Goal: Task Accomplishment & Management: Manage account settings

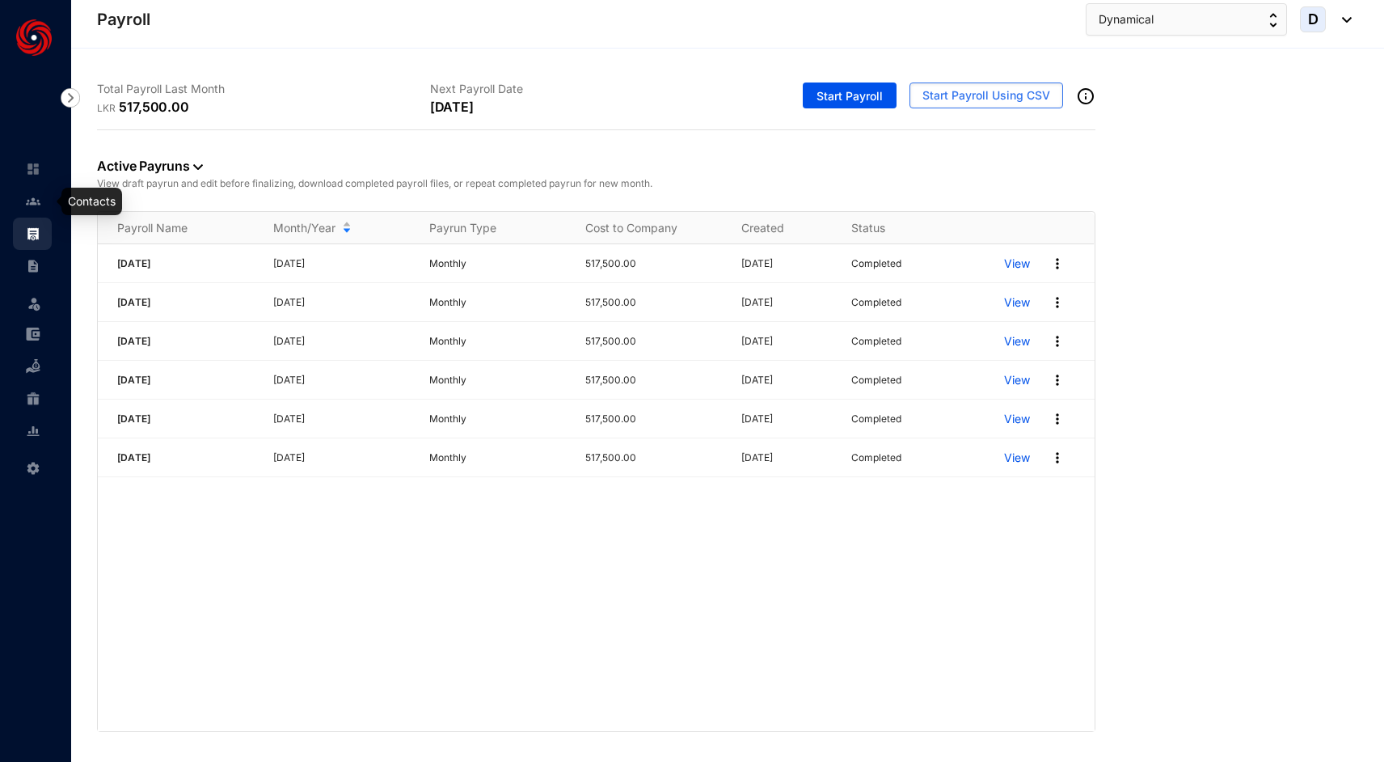
click at [27, 200] on img at bounding box center [33, 201] width 15 height 15
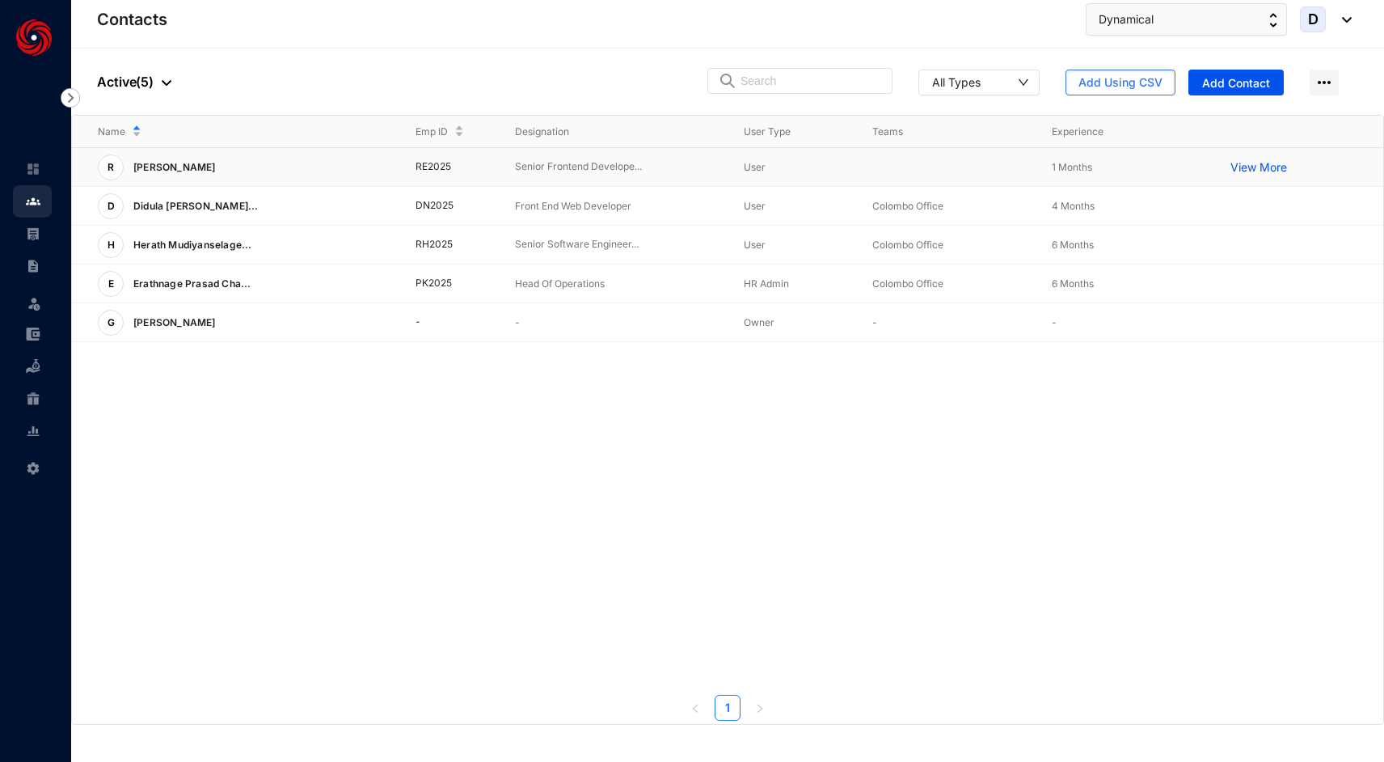
click at [230, 171] on div "R [PERSON_NAME]" at bounding box center [244, 167] width 292 height 26
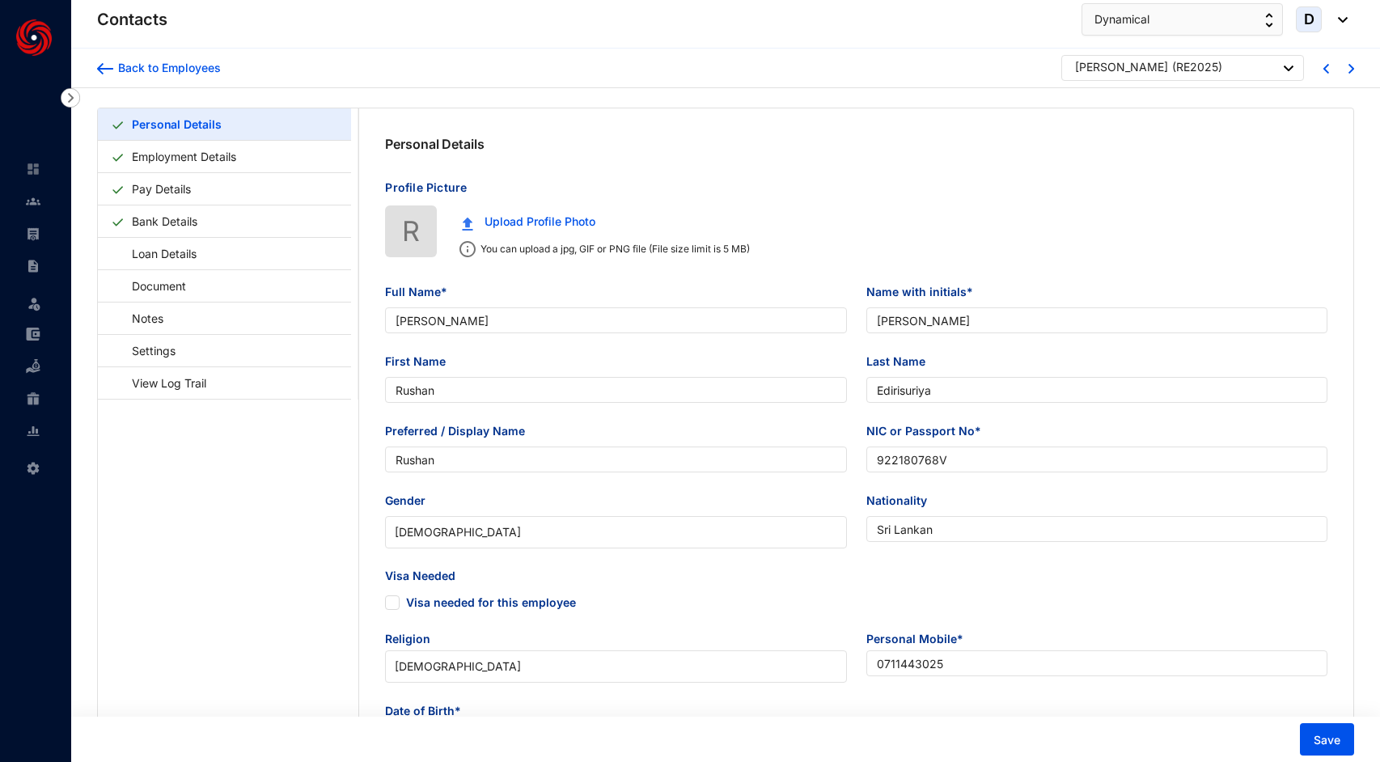
type input "[PERSON_NAME]"
type input "Rushan"
type input "Edirisuriya"
type input "Rushan"
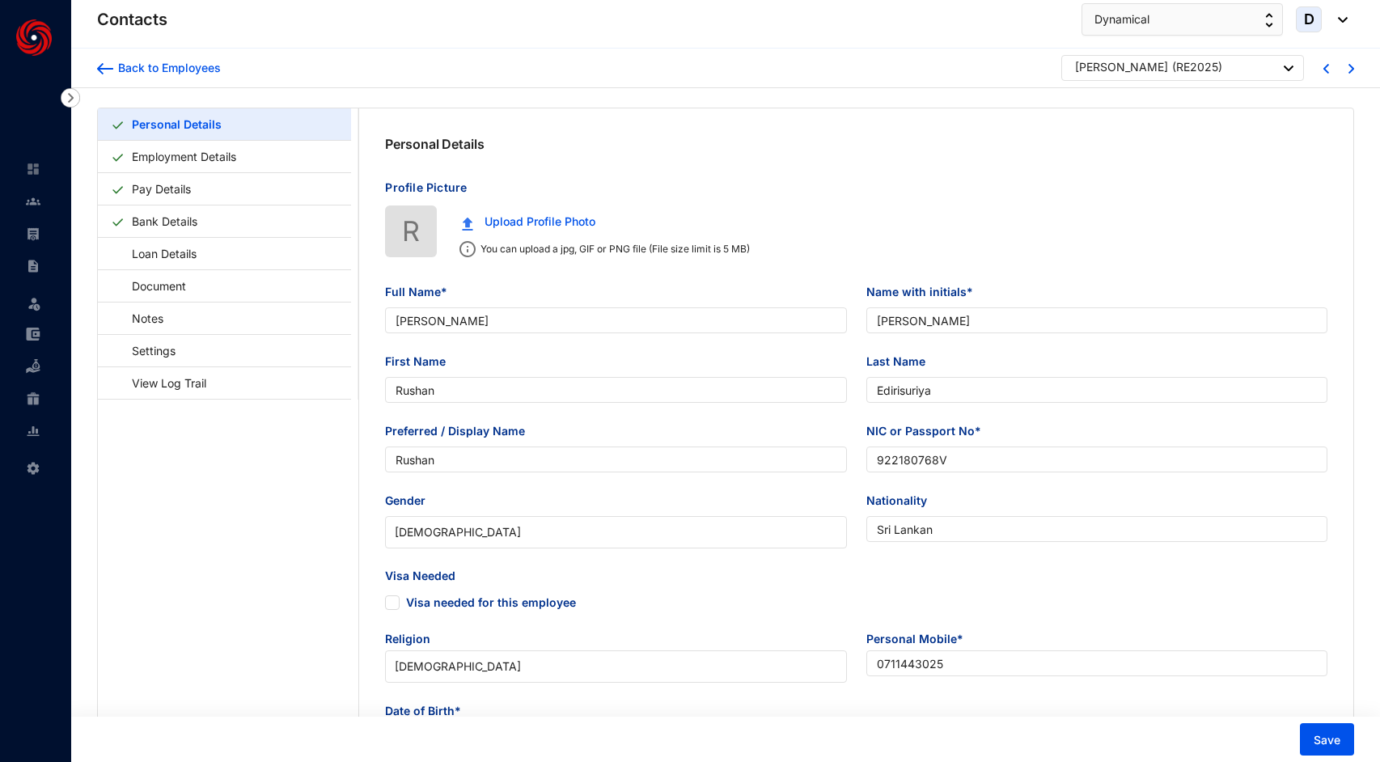
type input "922180768V"
type input "Sri Lankan"
type input "0711443025"
type input "[STREET_ADDRESS][PERSON_NAME]"
checkbox input "true"
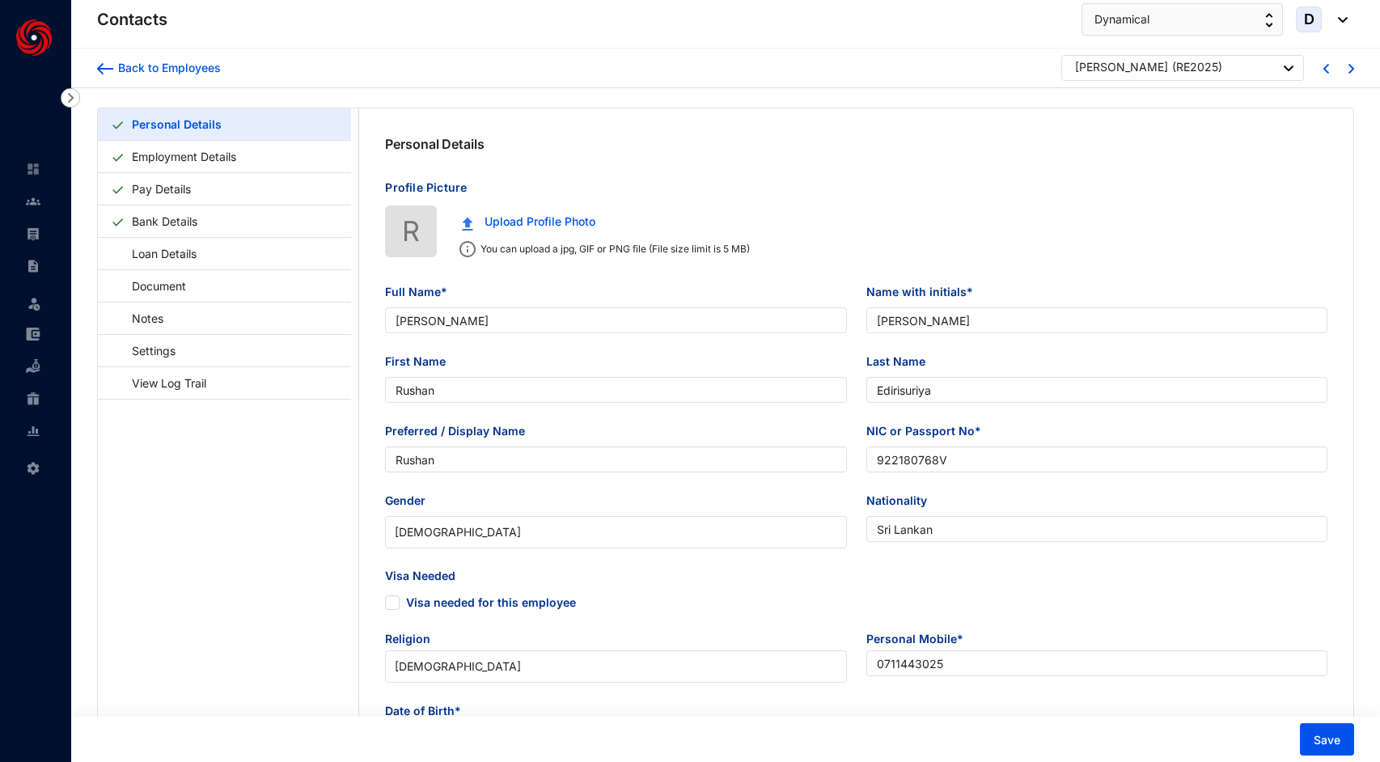
radio input "true"
type input "[DATE]"
click at [197, 184] on link "Pay Details" at bounding box center [161, 188] width 72 height 33
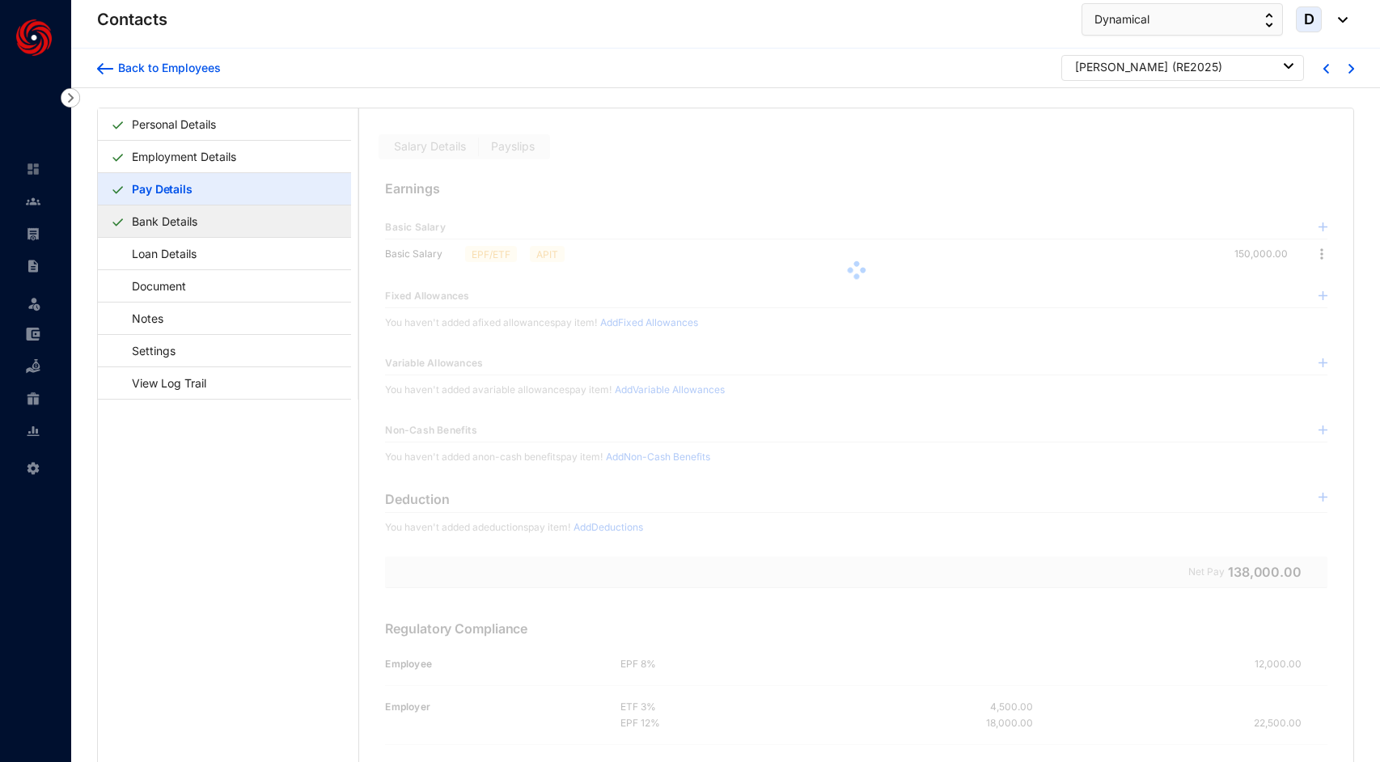
click at [204, 222] on link "Bank Details" at bounding box center [164, 221] width 78 height 33
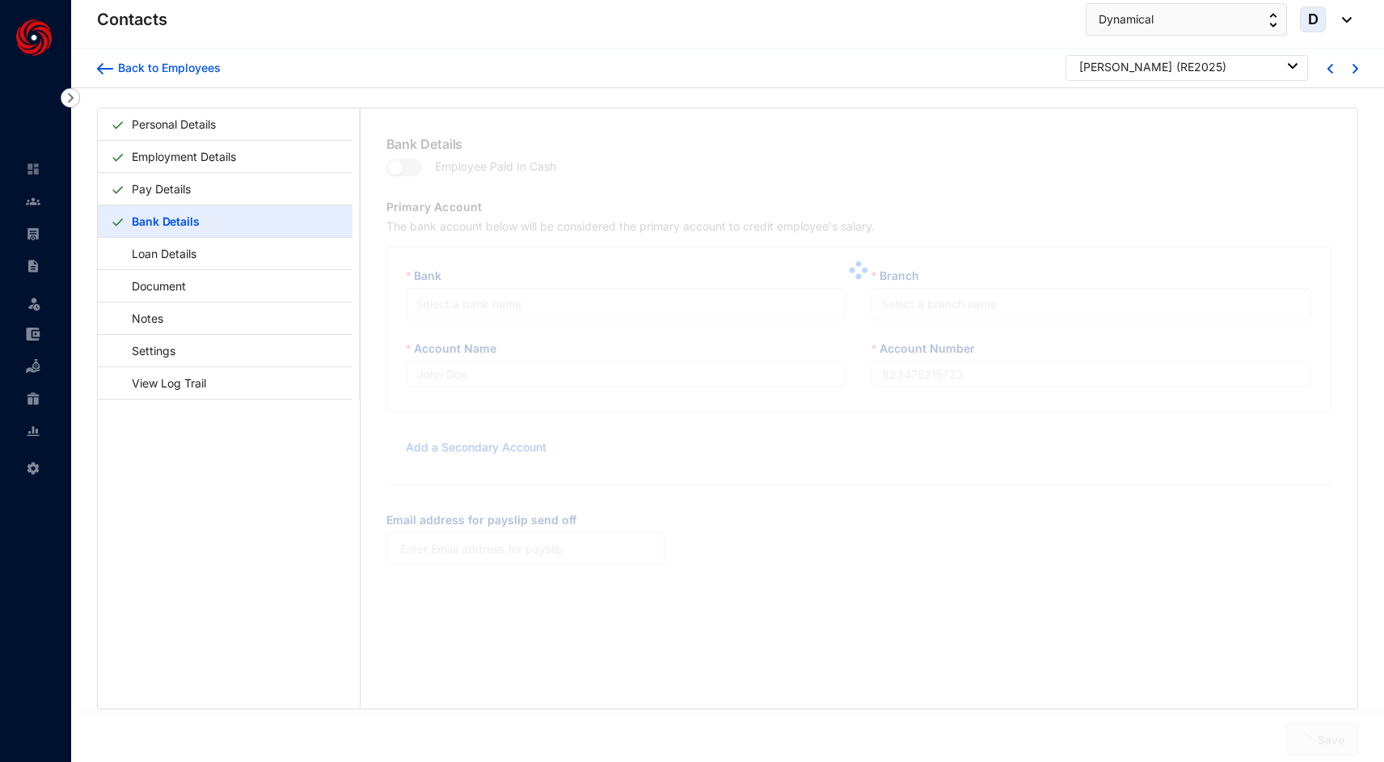
type input "[PERSON_NAME]"
type input "1123213"
type input "[EMAIL_ADDRESS][DOMAIN_NAME]"
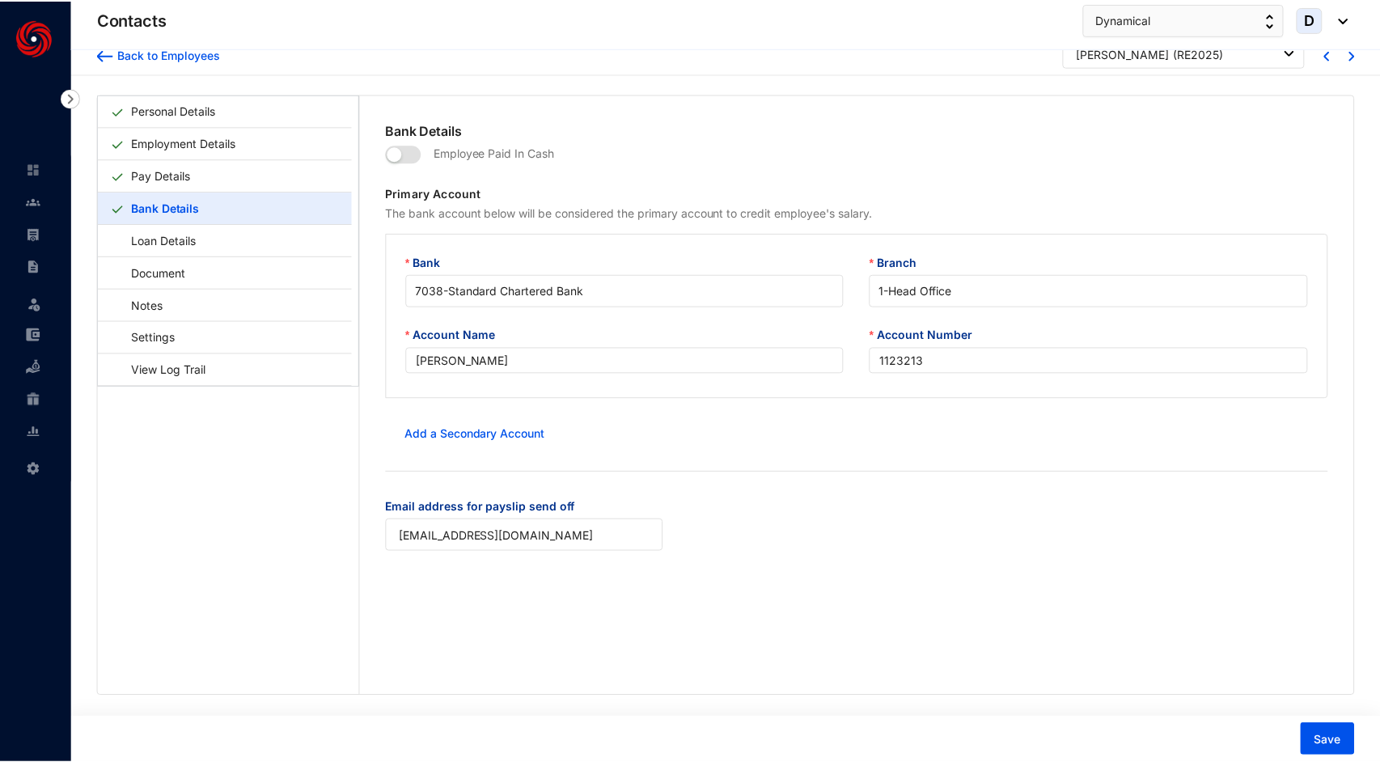
scroll to position [21, 0]
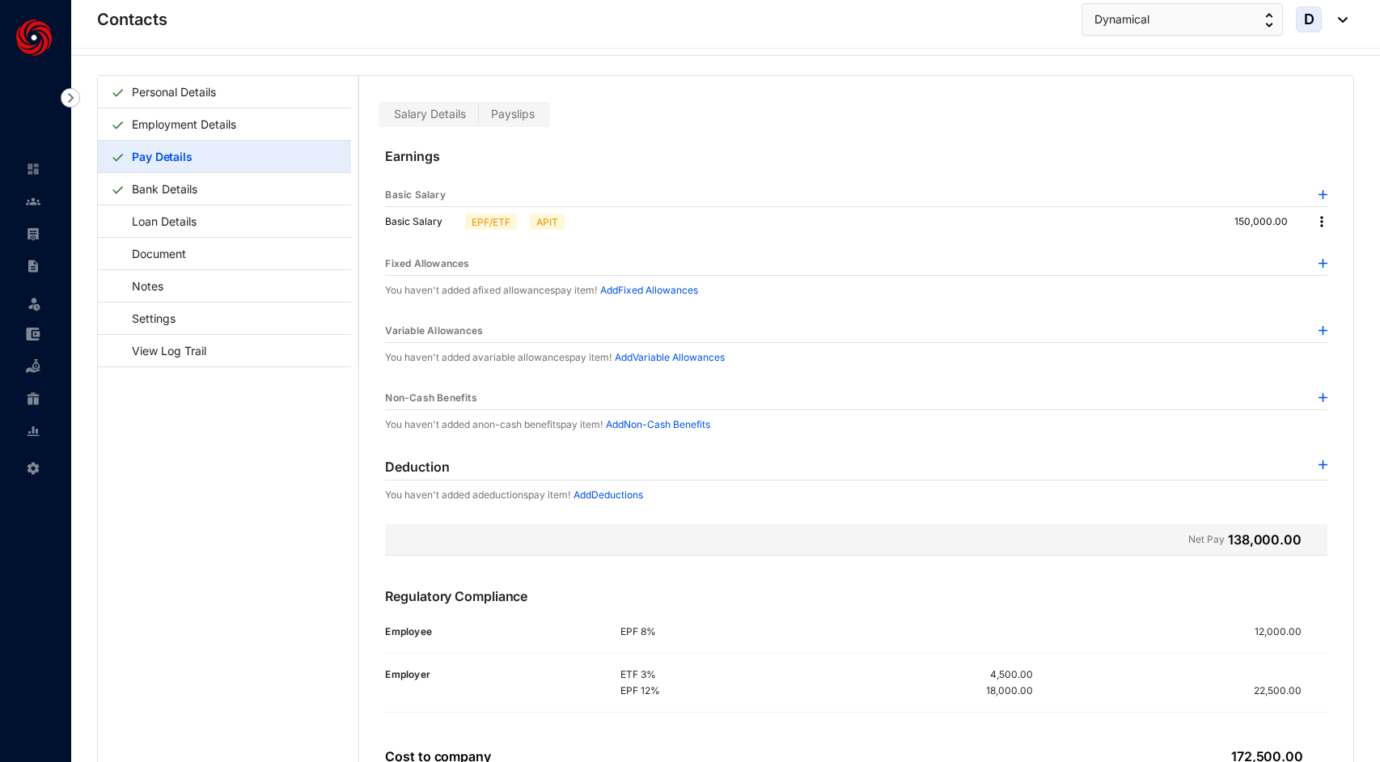
scroll to position [40, 0]
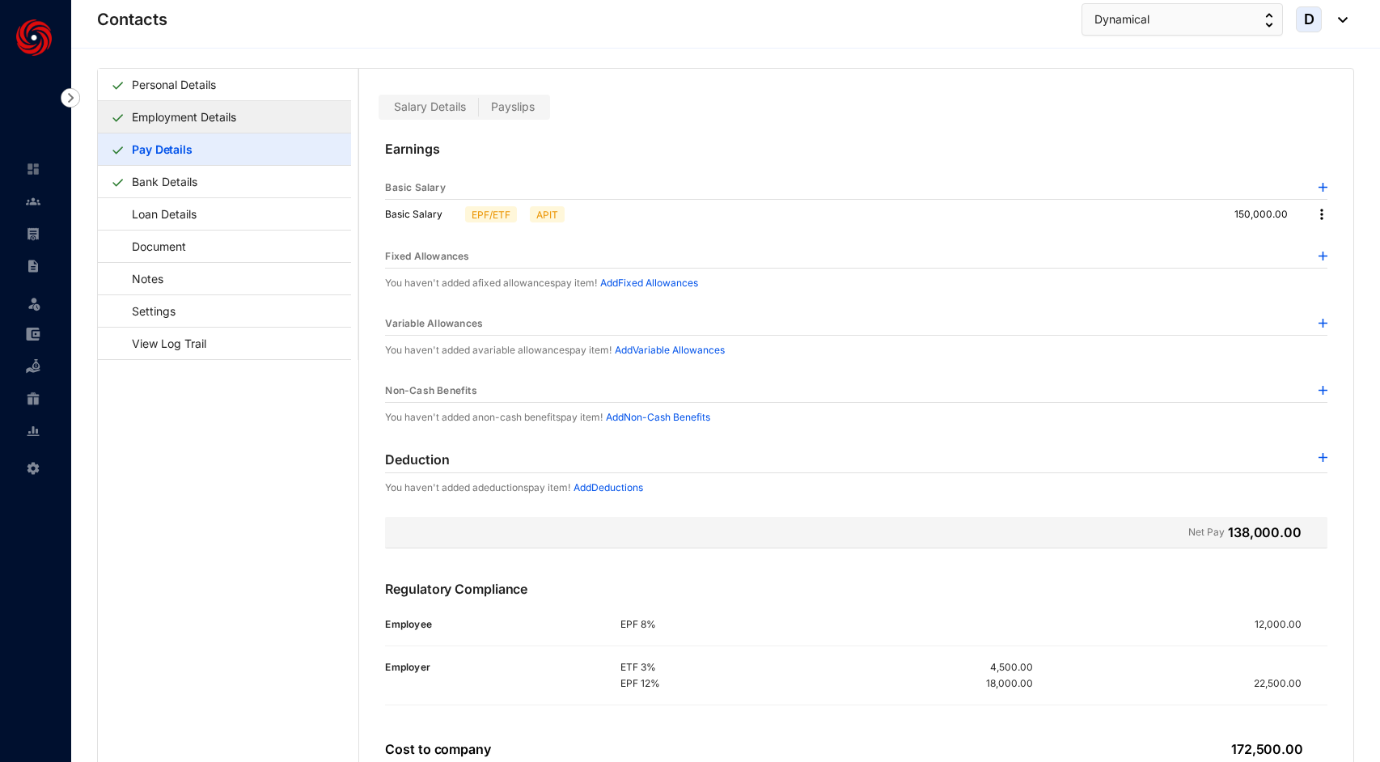
click at [198, 126] on link "Employment Details" at bounding box center [183, 116] width 117 height 33
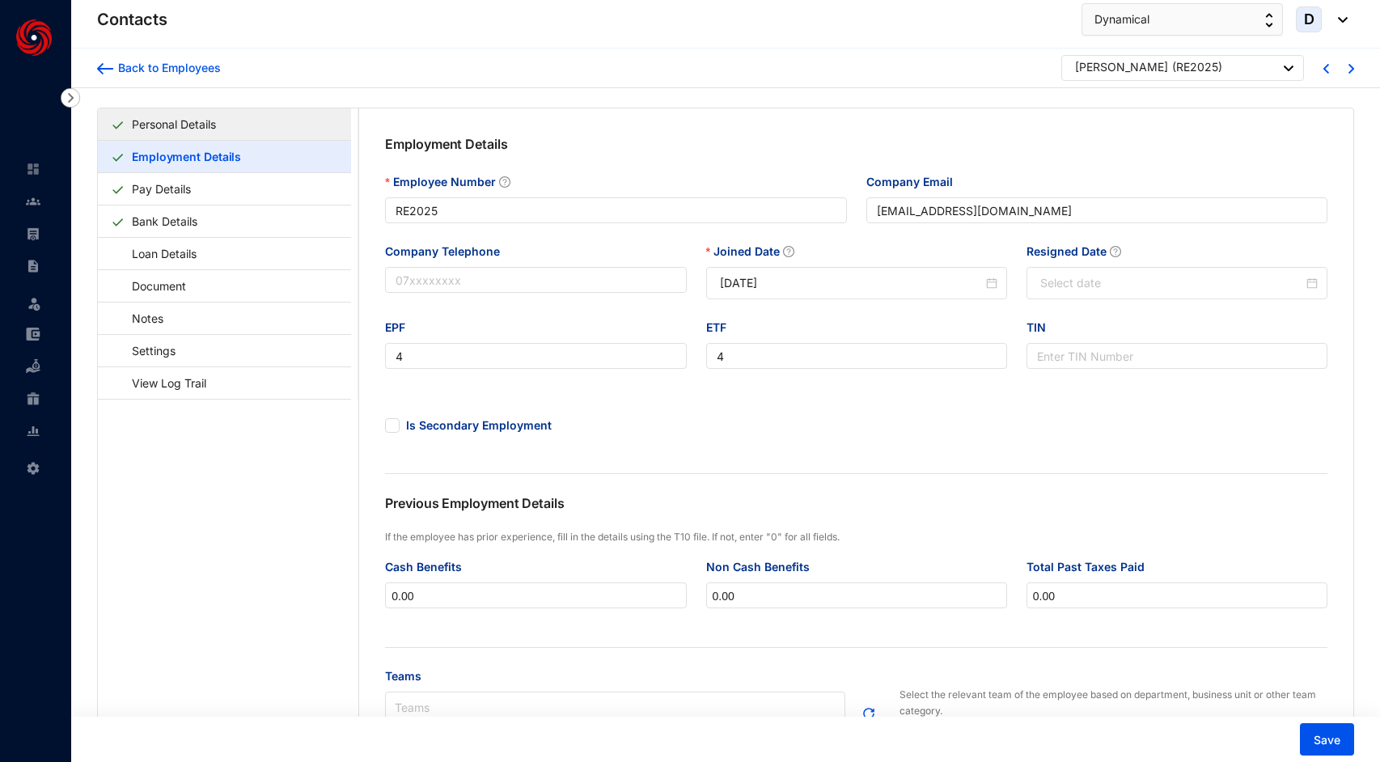
click at [201, 119] on link "Personal Details" at bounding box center [173, 124] width 97 height 33
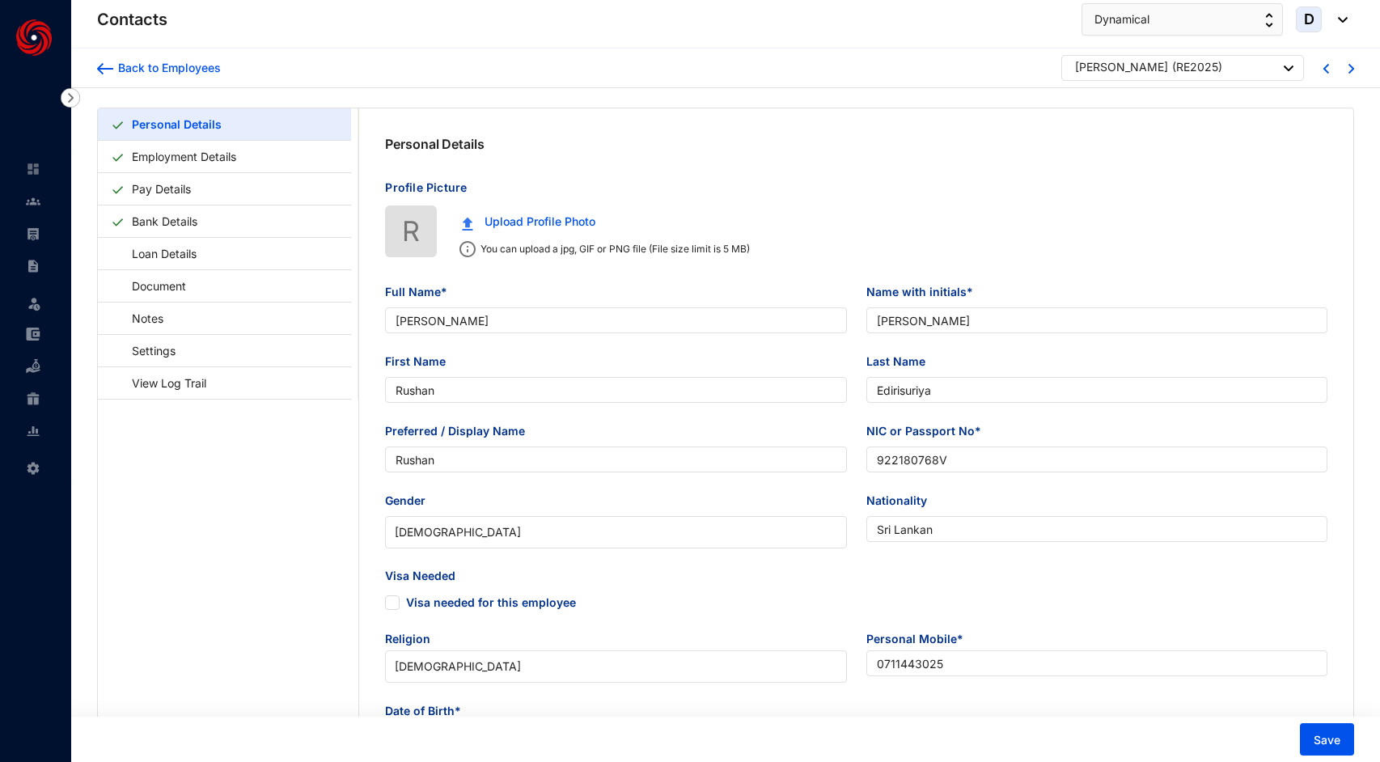
type input "[DATE]"
click at [185, 226] on link "Bank Details" at bounding box center [164, 221] width 78 height 33
